Goal: Navigation & Orientation: Find specific page/section

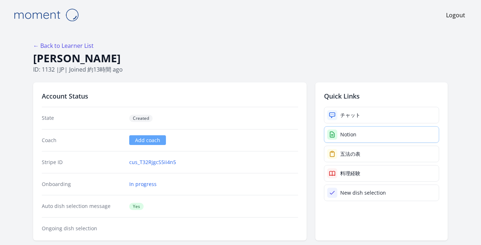
click at [350, 131] on div "Notion" at bounding box center [348, 134] width 16 height 7
click at [350, 132] on div "Notion" at bounding box center [348, 134] width 16 height 7
